Goal: Task Accomplishment & Management: Manage account settings

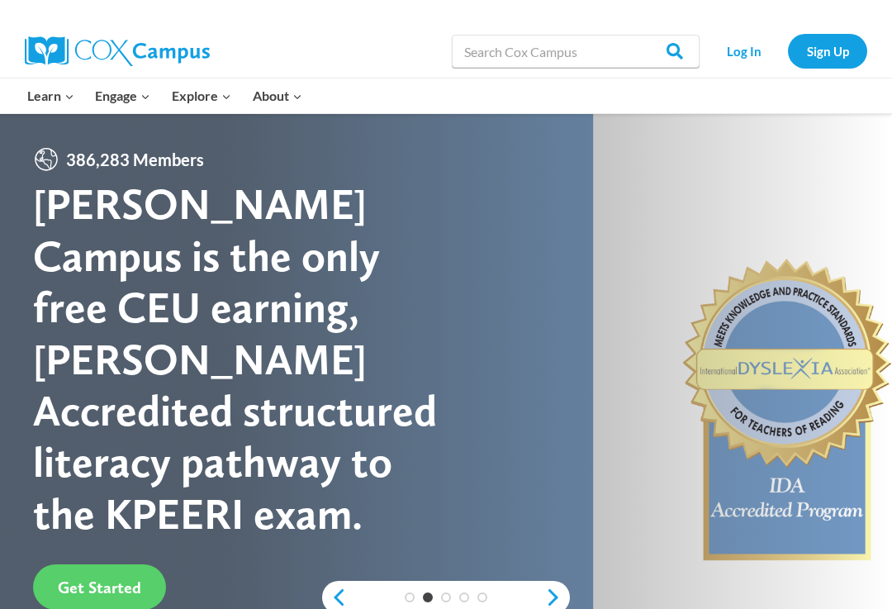
click at [814, 57] on link "Sign Up" at bounding box center [827, 51] width 79 height 34
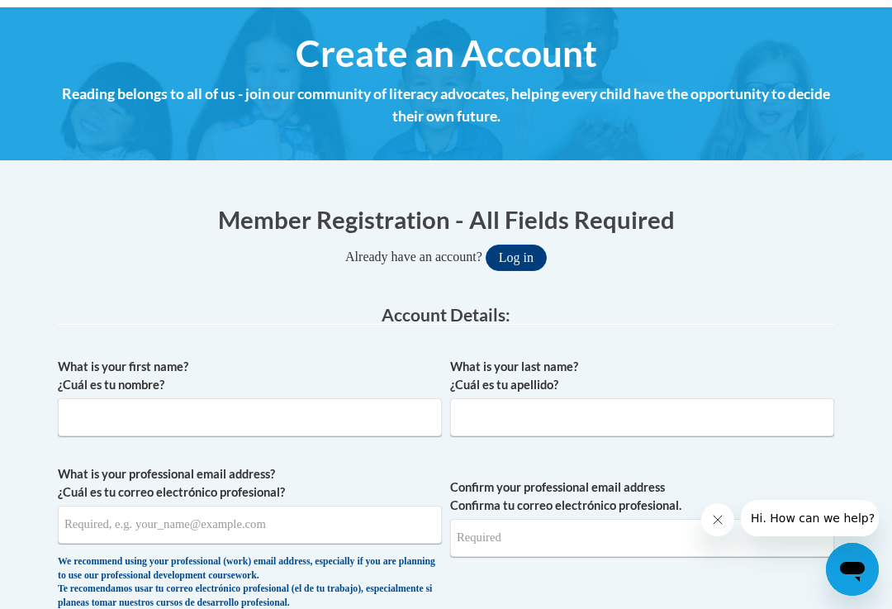
scroll to position [170, 0]
click at [381, 416] on input "What is your first name? ¿Cuál es tu nombre?" at bounding box center [250, 418] width 384 height 38
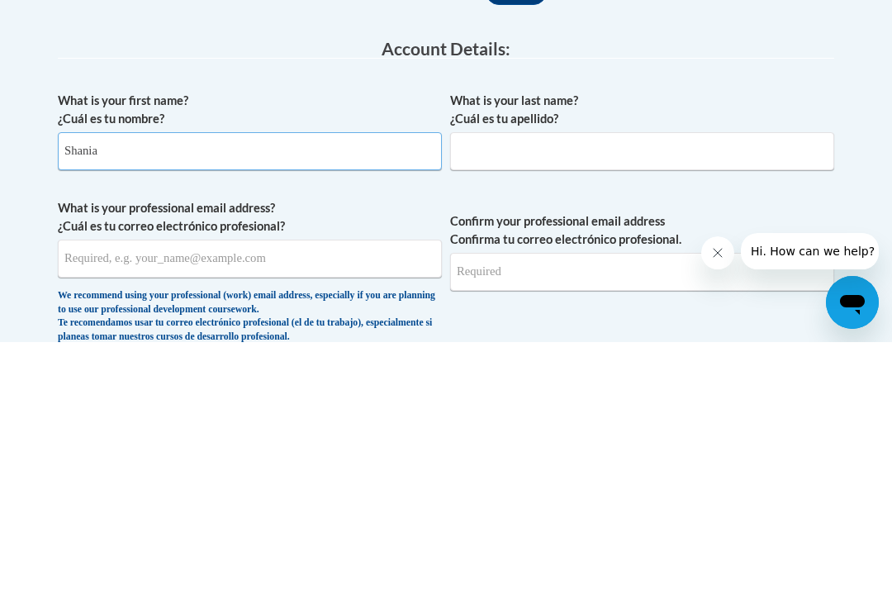
type input "Shania"
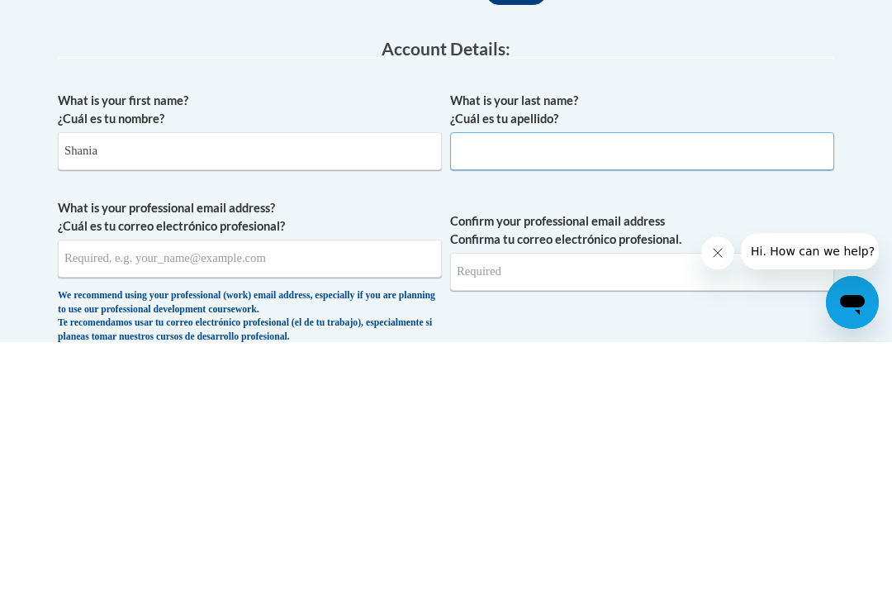
click at [628, 399] on input "What is your last name? ¿Cuál es tu apellido?" at bounding box center [642, 418] width 384 height 38
type input "[PERSON_NAME]"
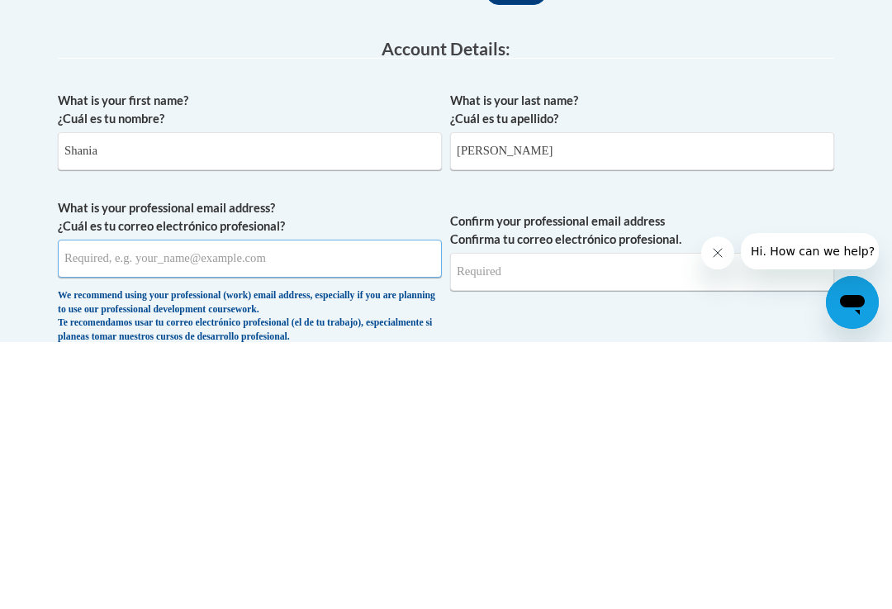
click at [387, 506] on input "What is your professional email address? ¿Cuál es tu correo electrónico profesi…" at bounding box center [250, 525] width 384 height 38
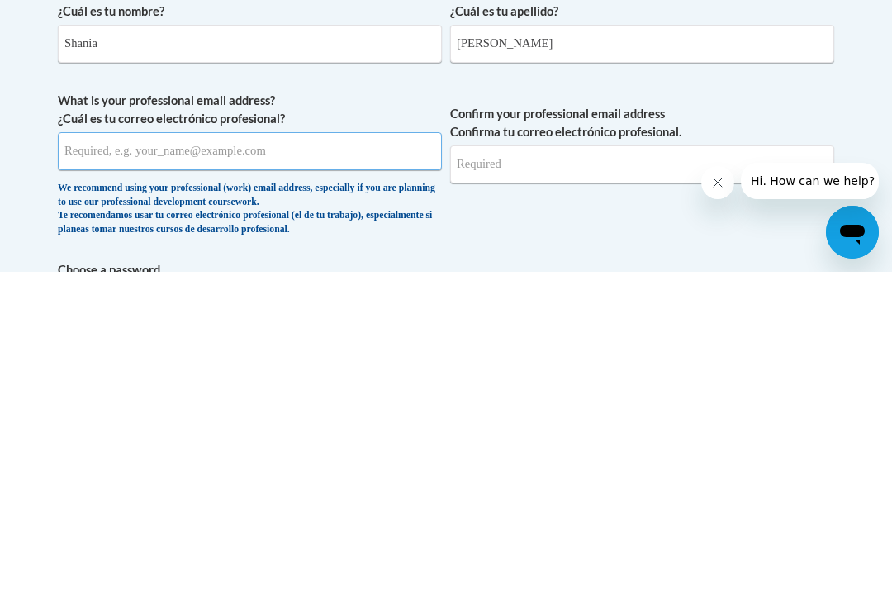
type input "whoniaaa7@gmail.com"
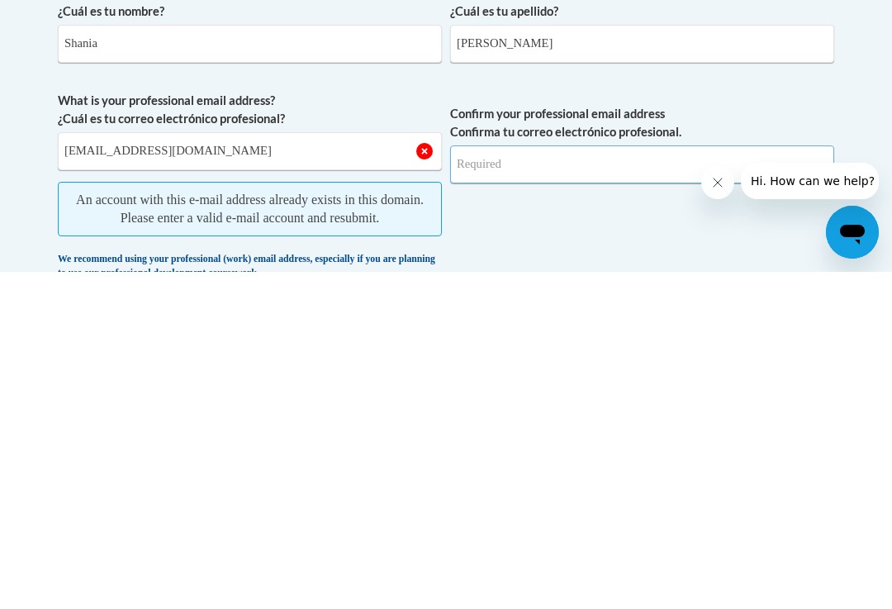
type input "whoniaaa7@gmail.com"
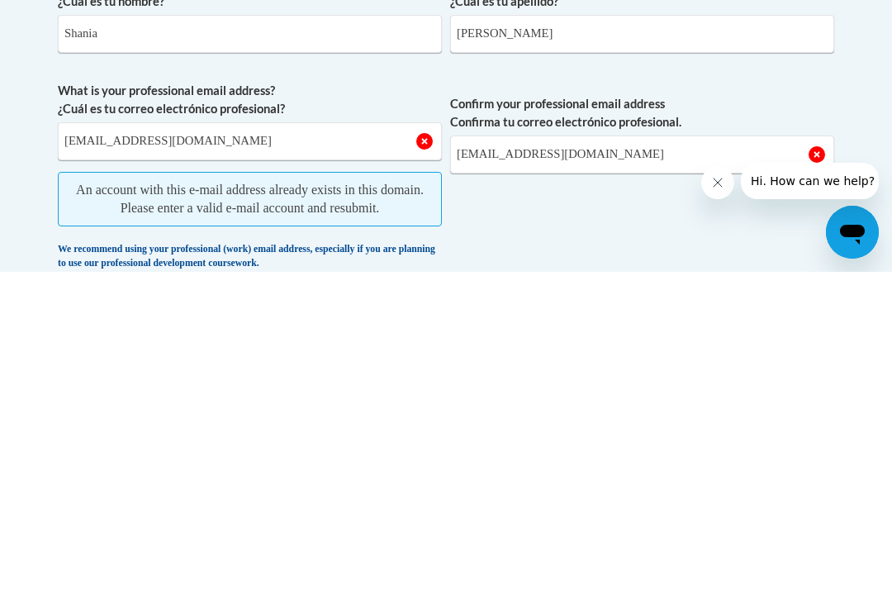
scroll to position [243, 0]
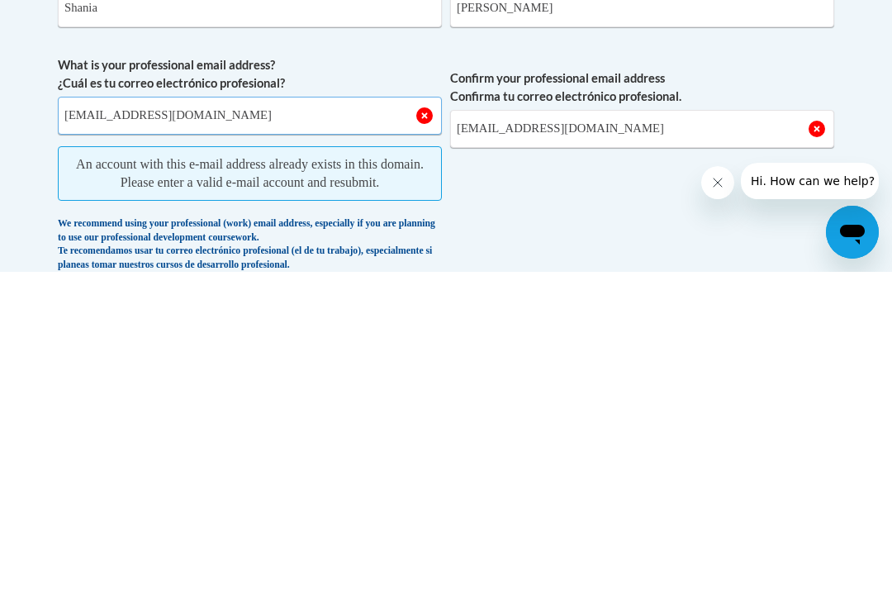
click at [392, 434] on input "whoniaaa7@gmail.com" at bounding box center [250, 453] width 384 height 38
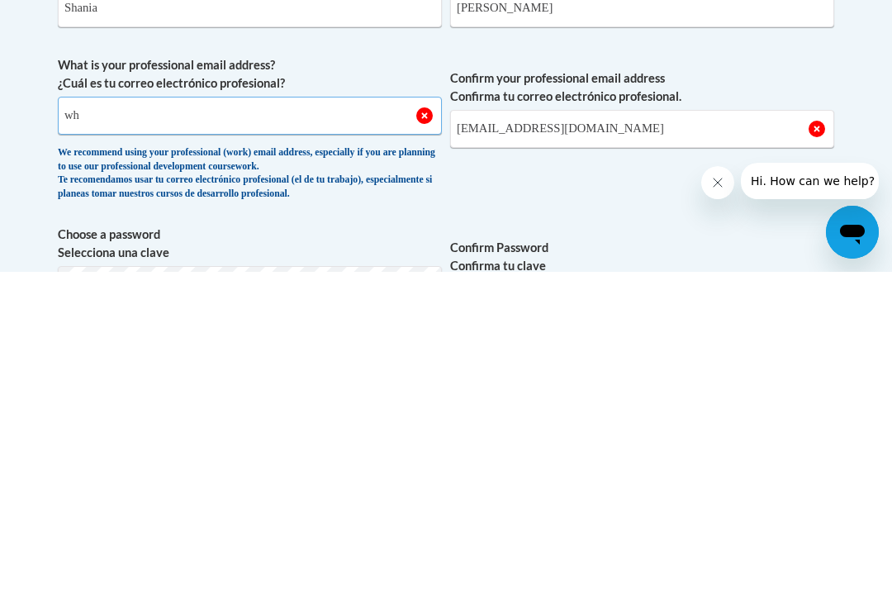
type input "w"
type input "[EMAIL_ADDRESS][DOMAIN_NAME]"
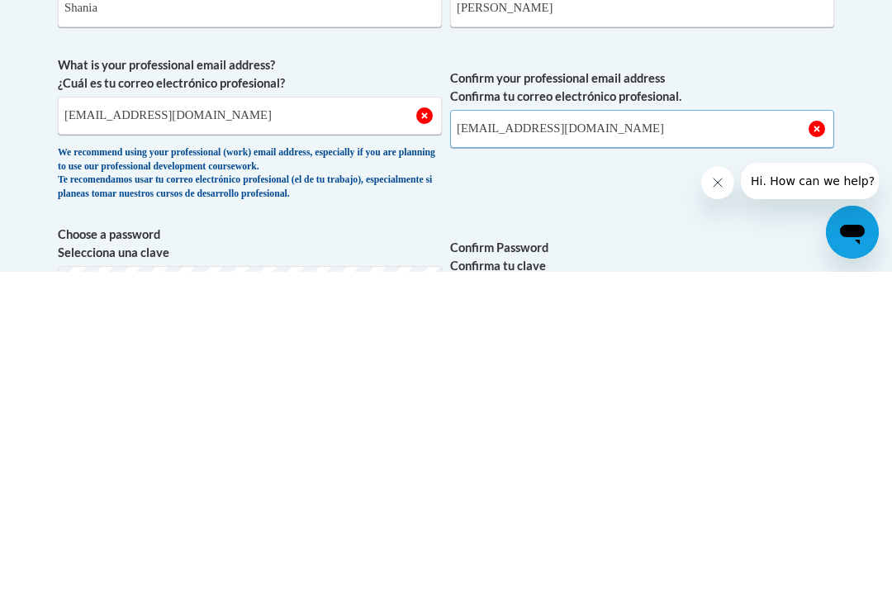
click at [705, 447] on input "whoniaaa7@gmail.com" at bounding box center [642, 466] width 384 height 38
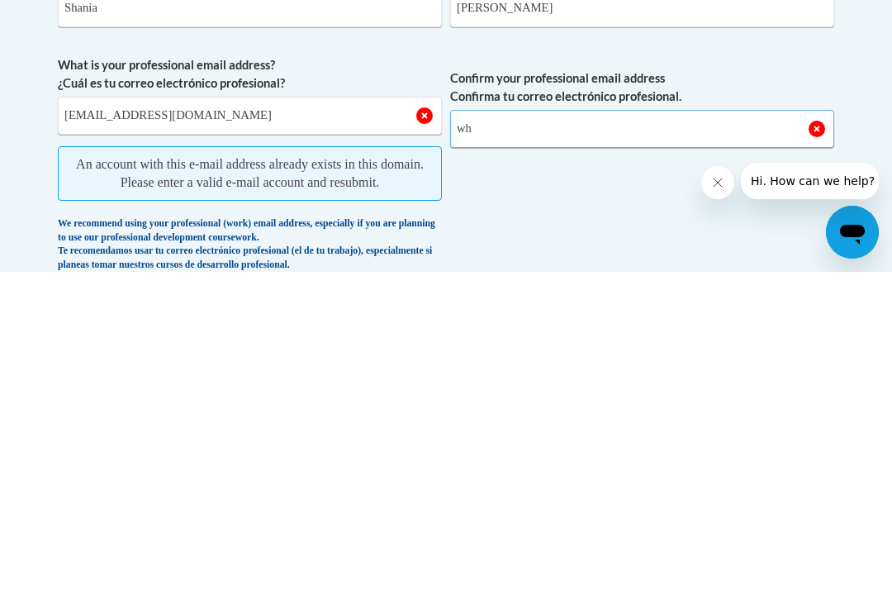
type input "w"
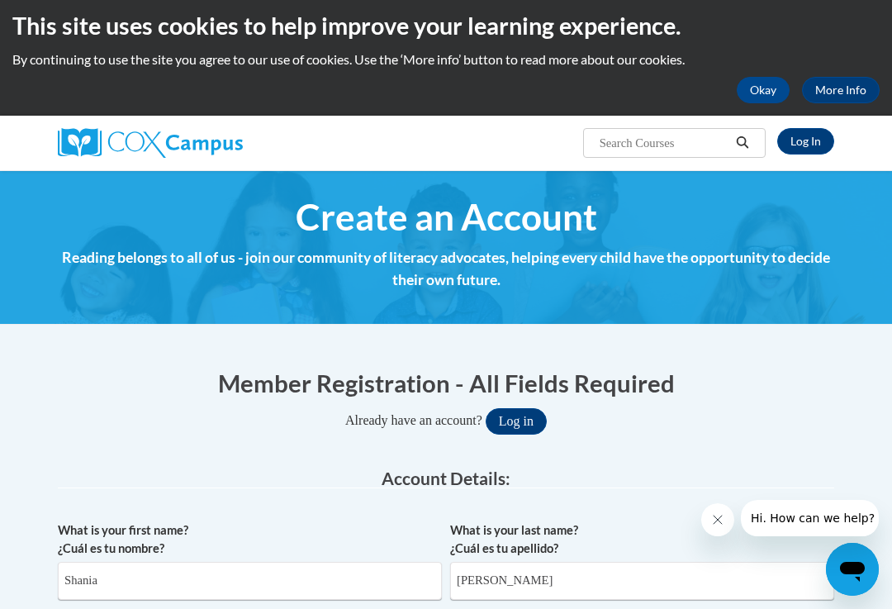
scroll to position [0, 0]
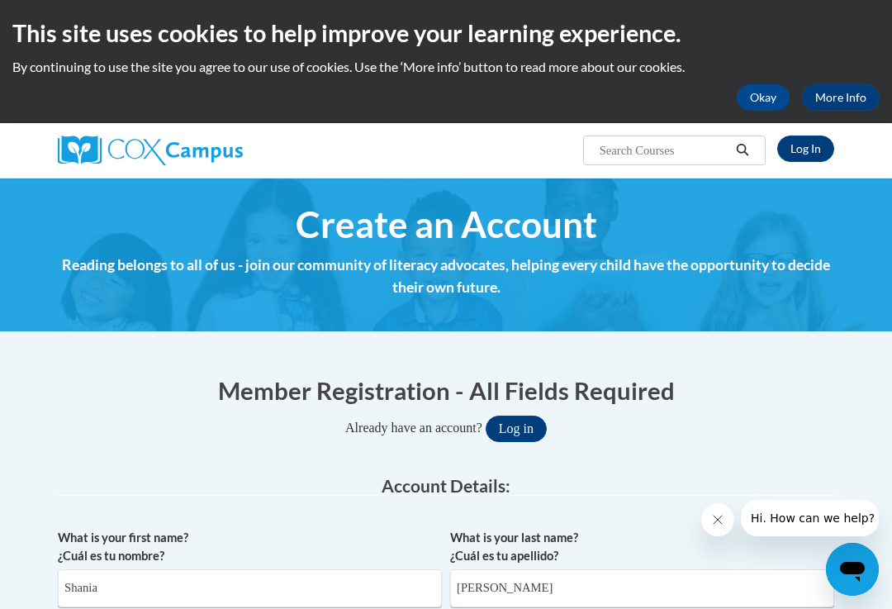
click at [793, 145] on link "Log In" at bounding box center [805, 148] width 57 height 26
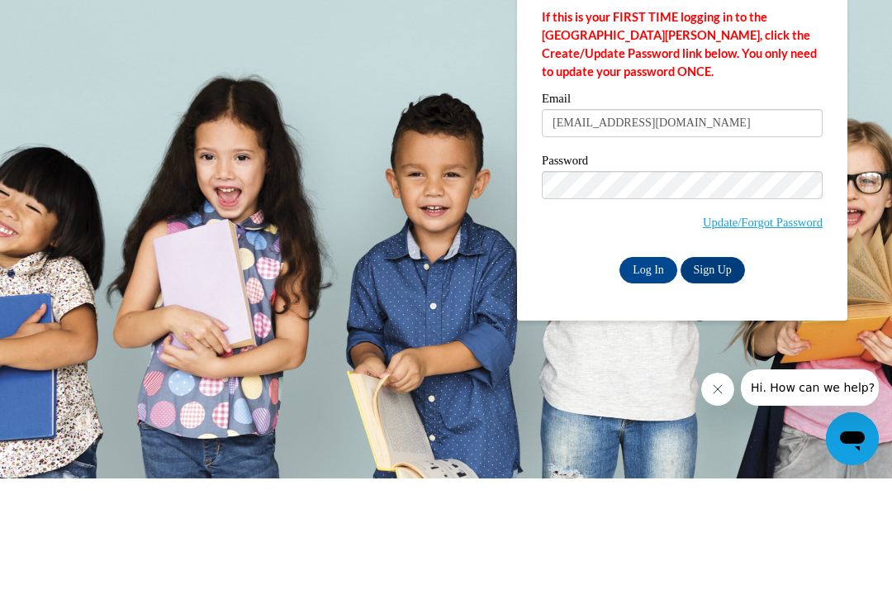
type input "[EMAIL_ADDRESS][DOMAIN_NAME]"
click at [760, 346] on link "Update/Forgot Password" at bounding box center [763, 352] width 120 height 13
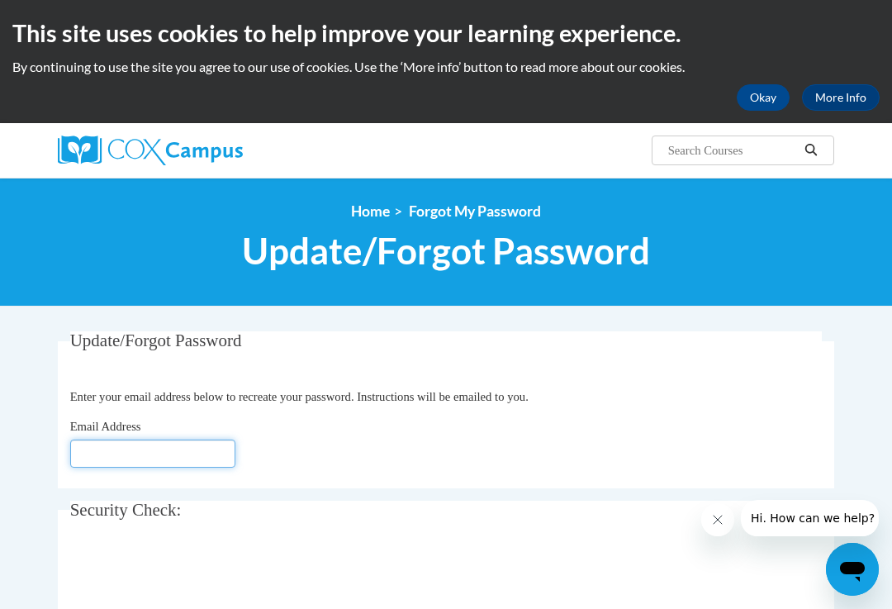
click at [203, 459] on input "Email Address" at bounding box center [152, 454] width 165 height 28
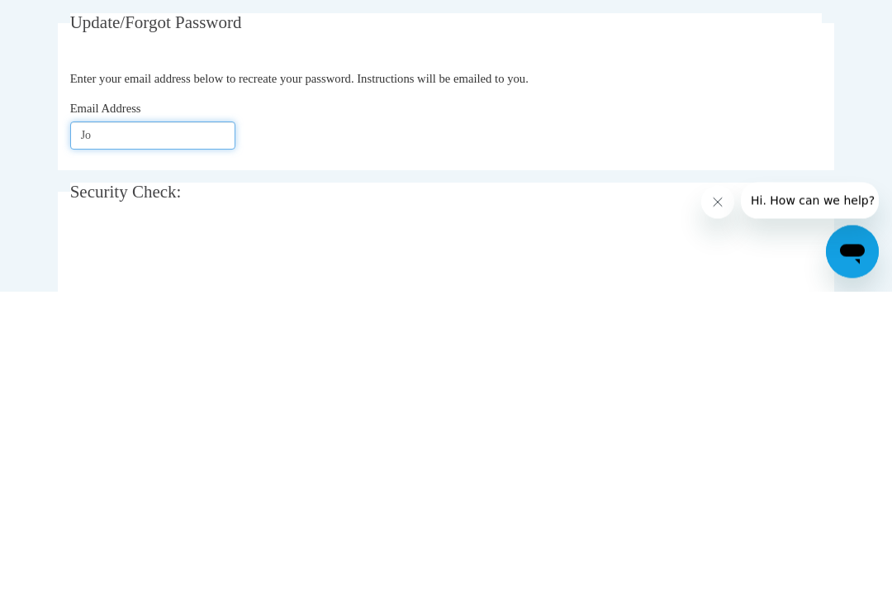
type input "J"
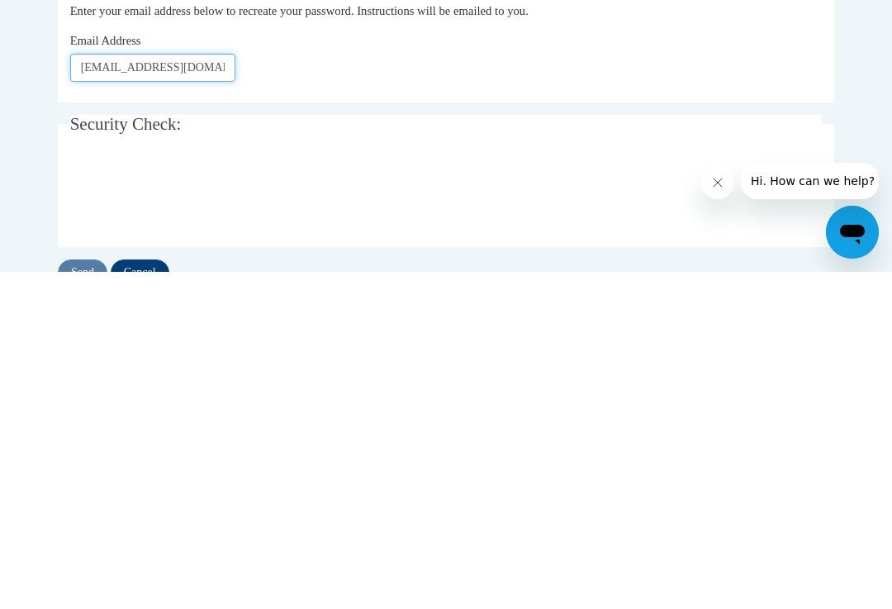
scroll to position [50, 0]
type input "[EMAIL_ADDRESS][DOMAIN_NAME]"
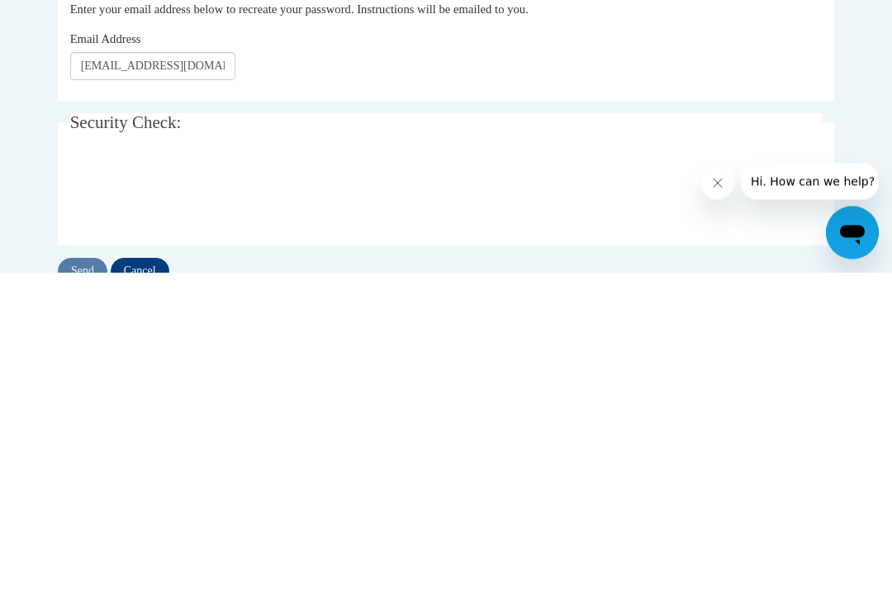
scroll to position [387, 0]
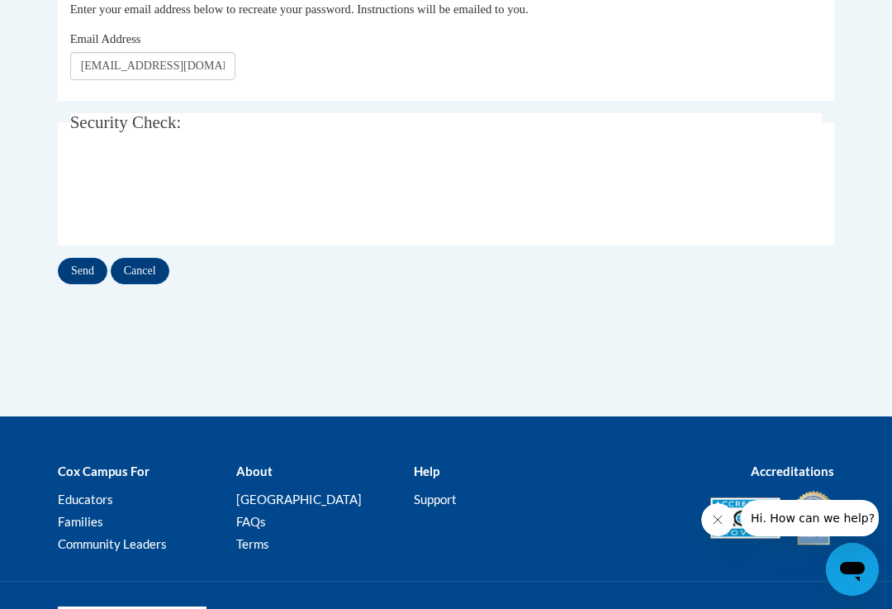
click at [87, 269] on input "Send" at bounding box center [83, 271] width 50 height 26
